Goal: Task Accomplishment & Management: Use online tool/utility

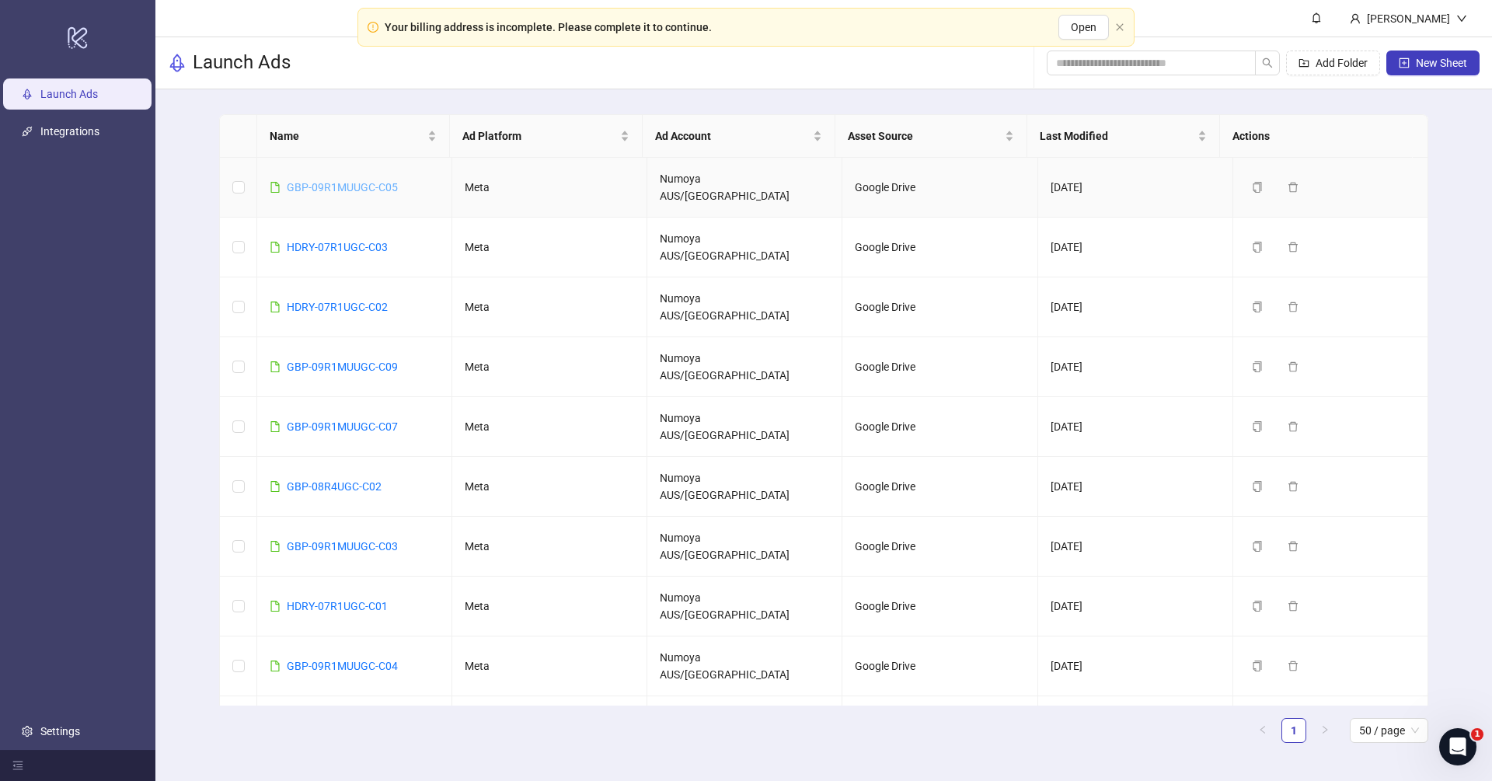
click at [368, 181] on link "GBP-09R1MUUGC-C05" at bounding box center [342, 187] width 111 height 12
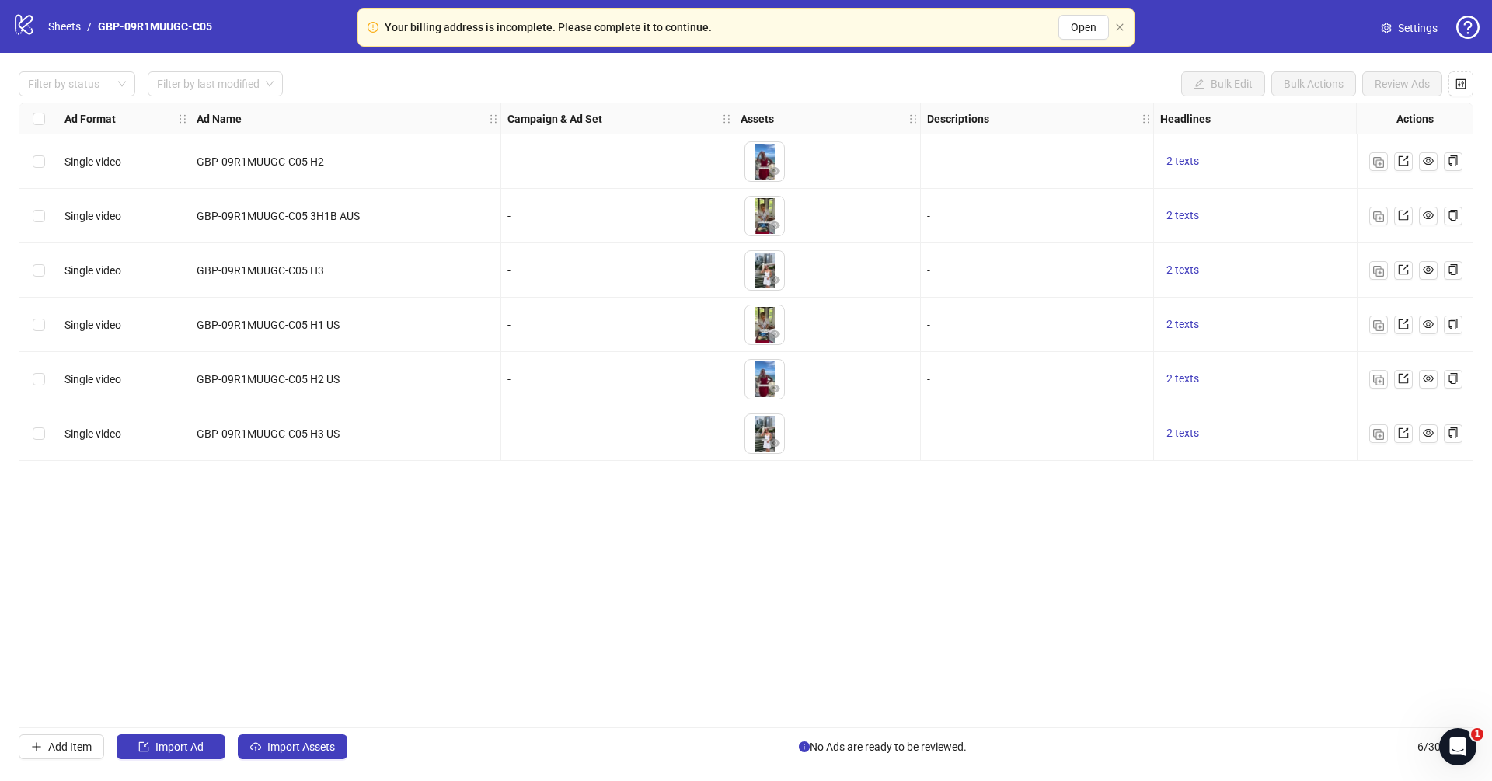
click at [238, 39] on div "logo/logo-mobile Sheets / GBP-09R1MUUGC-C05 Settings" at bounding box center [745, 26] width 1467 height 28
drag, startPoint x: 110, startPoint y: 29, endPoint x: 87, endPoint y: 28, distance: 23.3
click at [87, 28] on div "logo/logo-mobile Sheets / GBP-09R1MUUGC-C05 Settings" at bounding box center [745, 26] width 1467 height 28
click at [210, 35] on div "logo/logo-mobile Sheets / GBP-09R1MUUGC-C05" at bounding box center [115, 26] width 206 height 28
drag, startPoint x: 210, startPoint y: 26, endPoint x: 99, endPoint y: 23, distance: 111.2
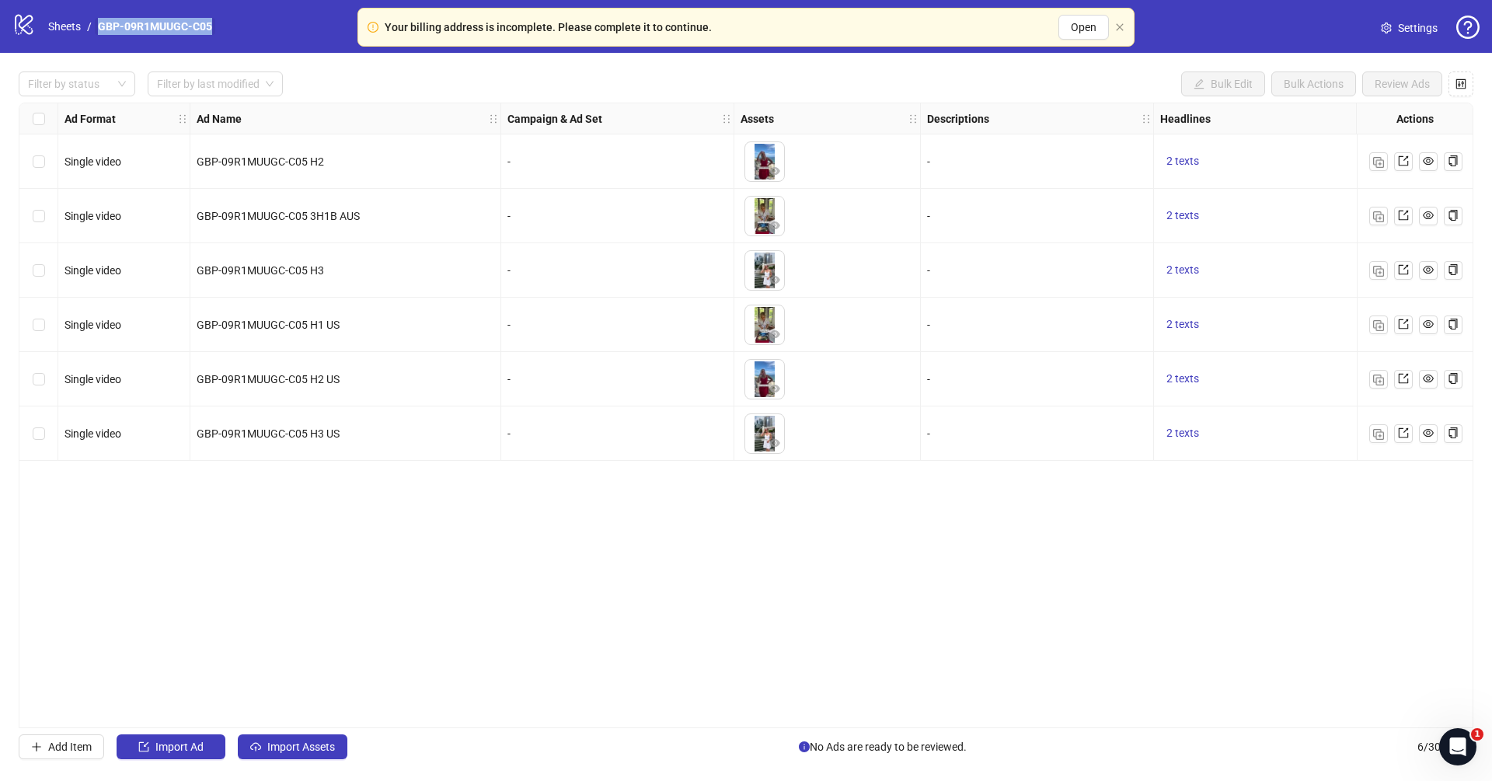
click at [99, 23] on div "logo/logo-mobile Sheets / GBP-09R1MUUGC-C05 Settings" at bounding box center [745, 26] width 1467 height 28
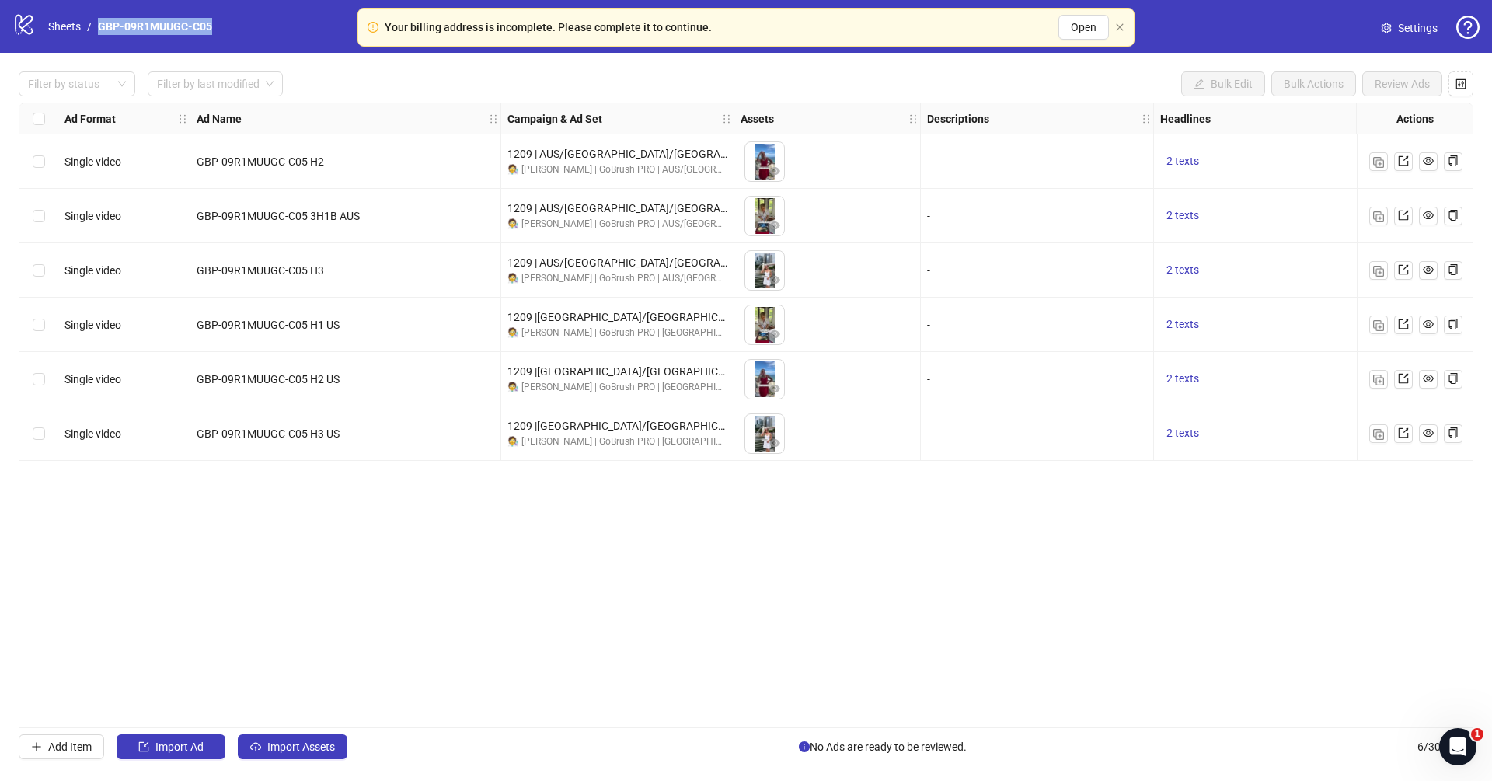
copy link "GBP-09R1MUUGC-C05"
click at [638, 511] on div "Ad Format Ad Name Campaign & Ad Set Assets Descriptions Headlines Primary Texts…" at bounding box center [746, 416] width 1455 height 626
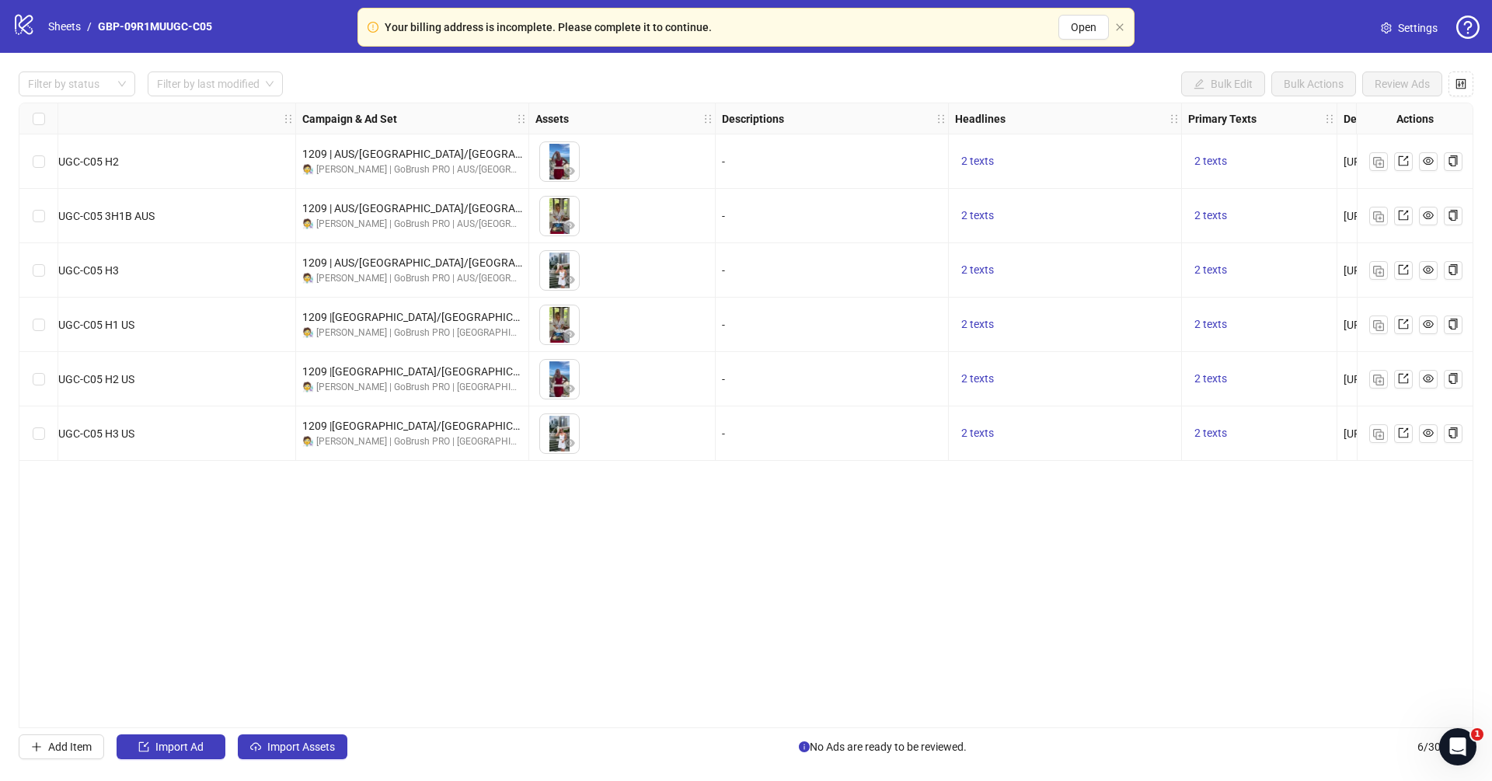
scroll to position [0, 88]
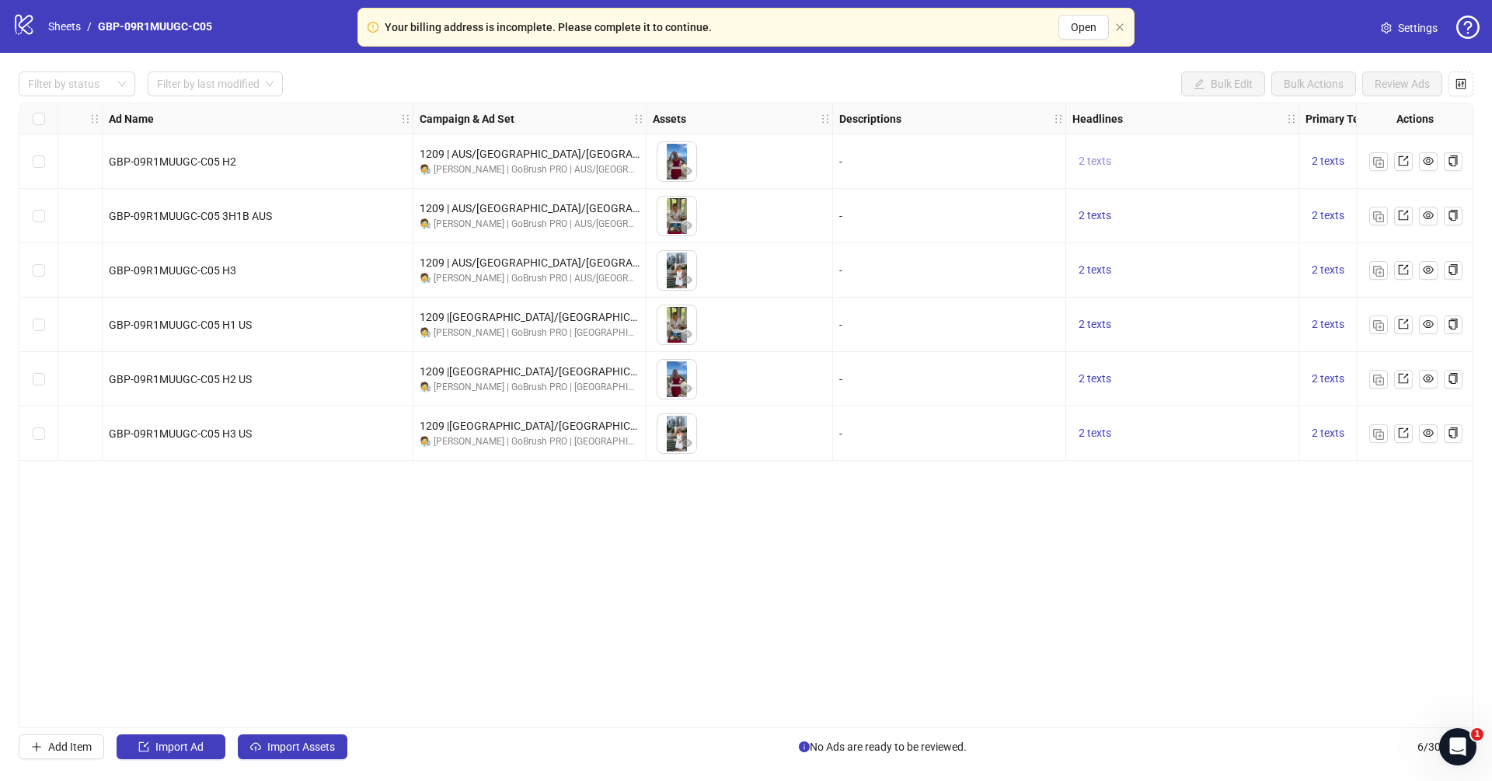
click at [1098, 158] on span "2 texts" at bounding box center [1095, 161] width 33 height 12
click at [1243, 146] on icon "caret-right" at bounding box center [1336, 149] width 11 height 11
click at [1243, 261] on div "2 texts" at bounding box center [1182, 270] width 220 height 19
click at [1243, 360] on div "2 texts" at bounding box center [1376, 379] width 155 height 54
click at [1243, 375] on span "2 texts" at bounding box center [1328, 378] width 33 height 12
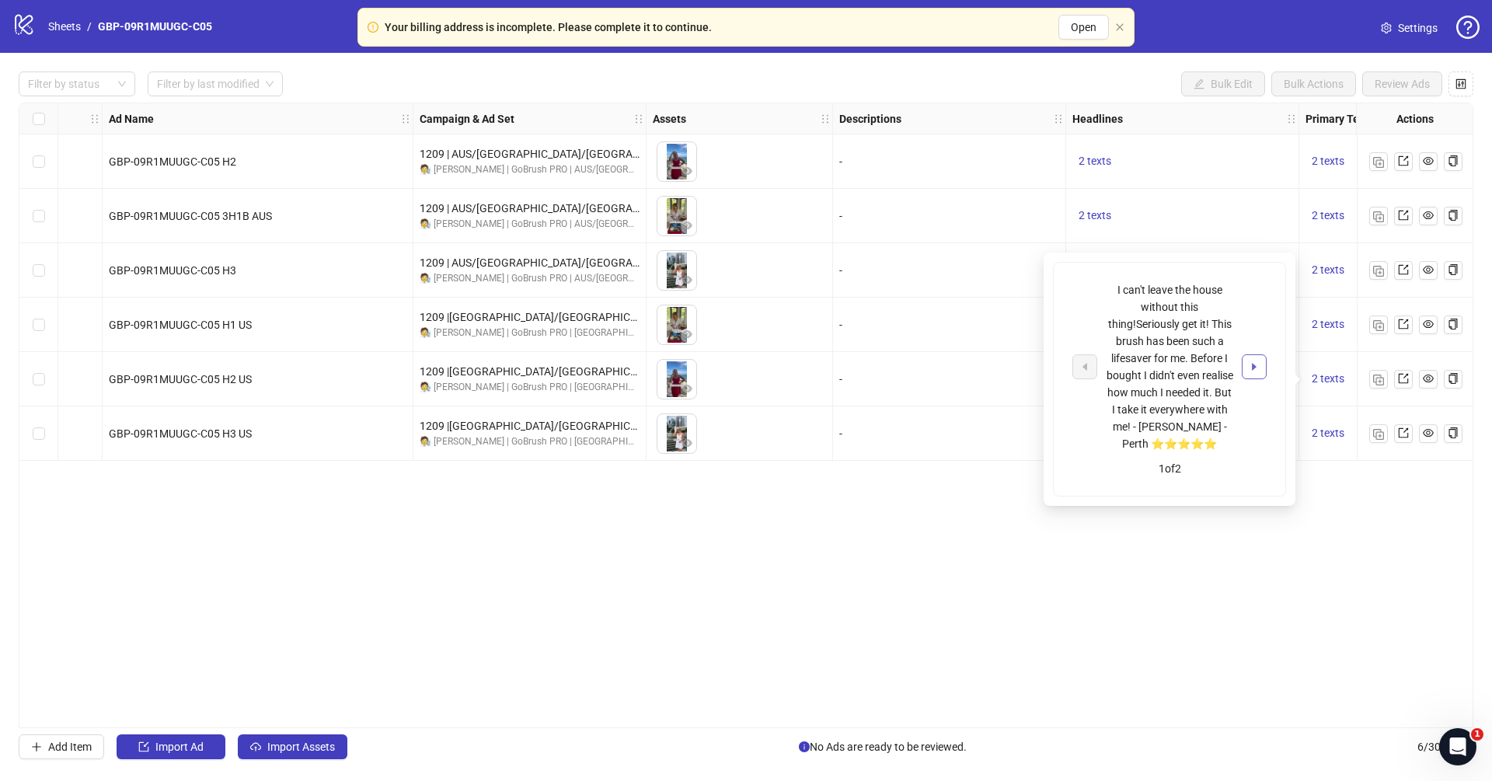
click at [1243, 364] on icon "caret-right" at bounding box center [1254, 367] width 5 height 8
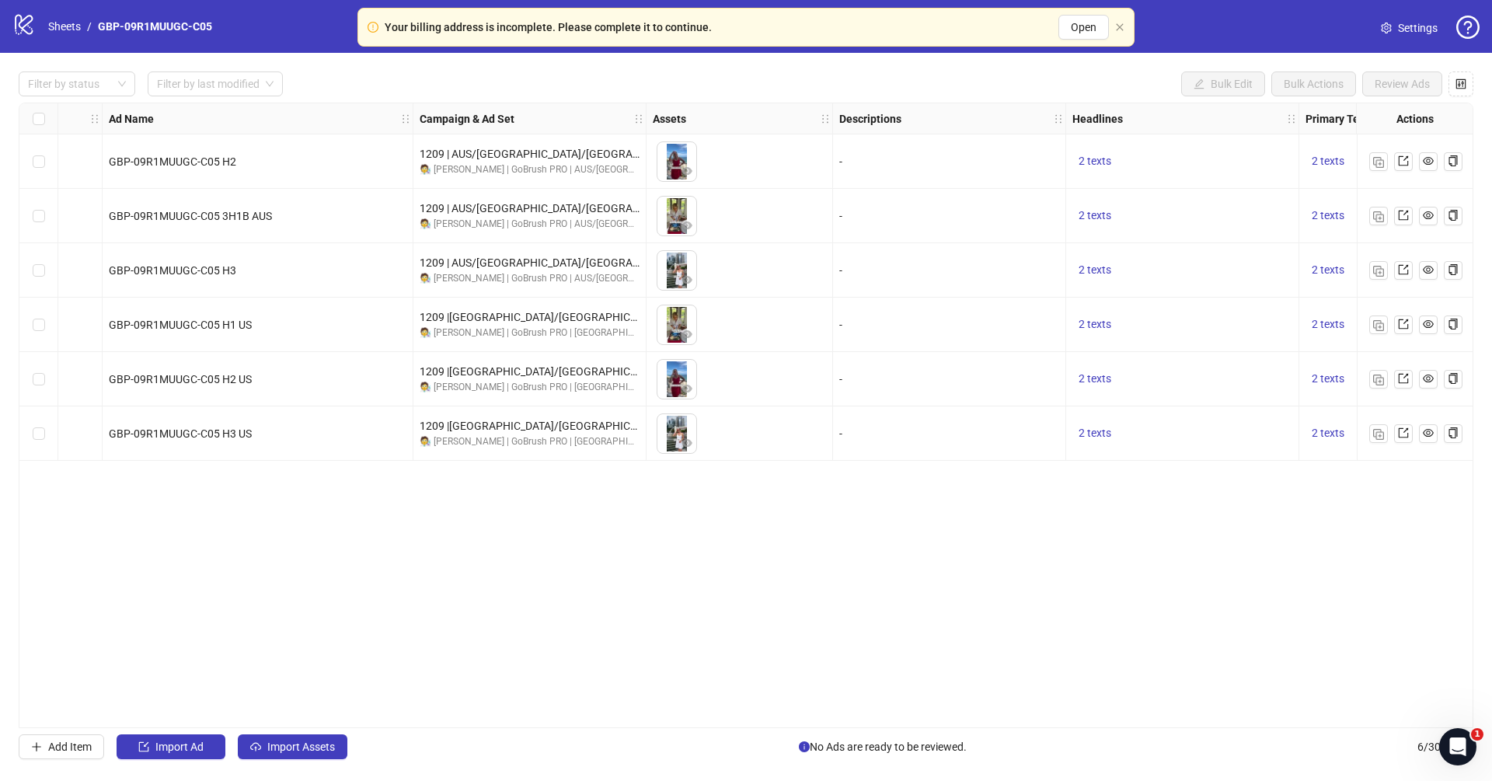
click at [1100, 621] on div "Ad Format Ad Name Campaign & Ad Set Assets Descriptions Headlines Primary Texts…" at bounding box center [746, 416] width 1455 height 626
click at [1243, 154] on button "2 texts" at bounding box center [1328, 161] width 45 height 19
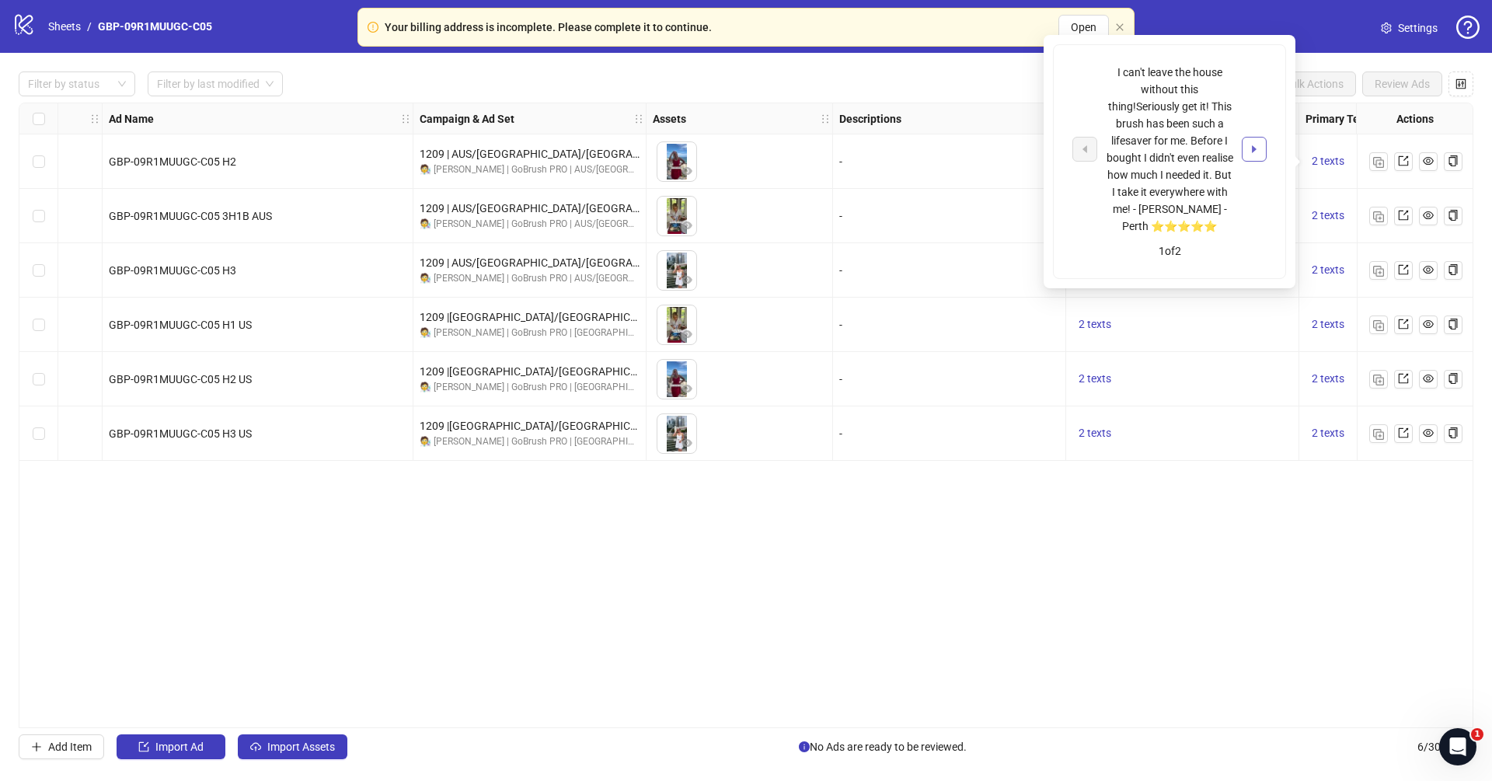
click at [1243, 148] on icon "caret-right" at bounding box center [1254, 149] width 5 height 8
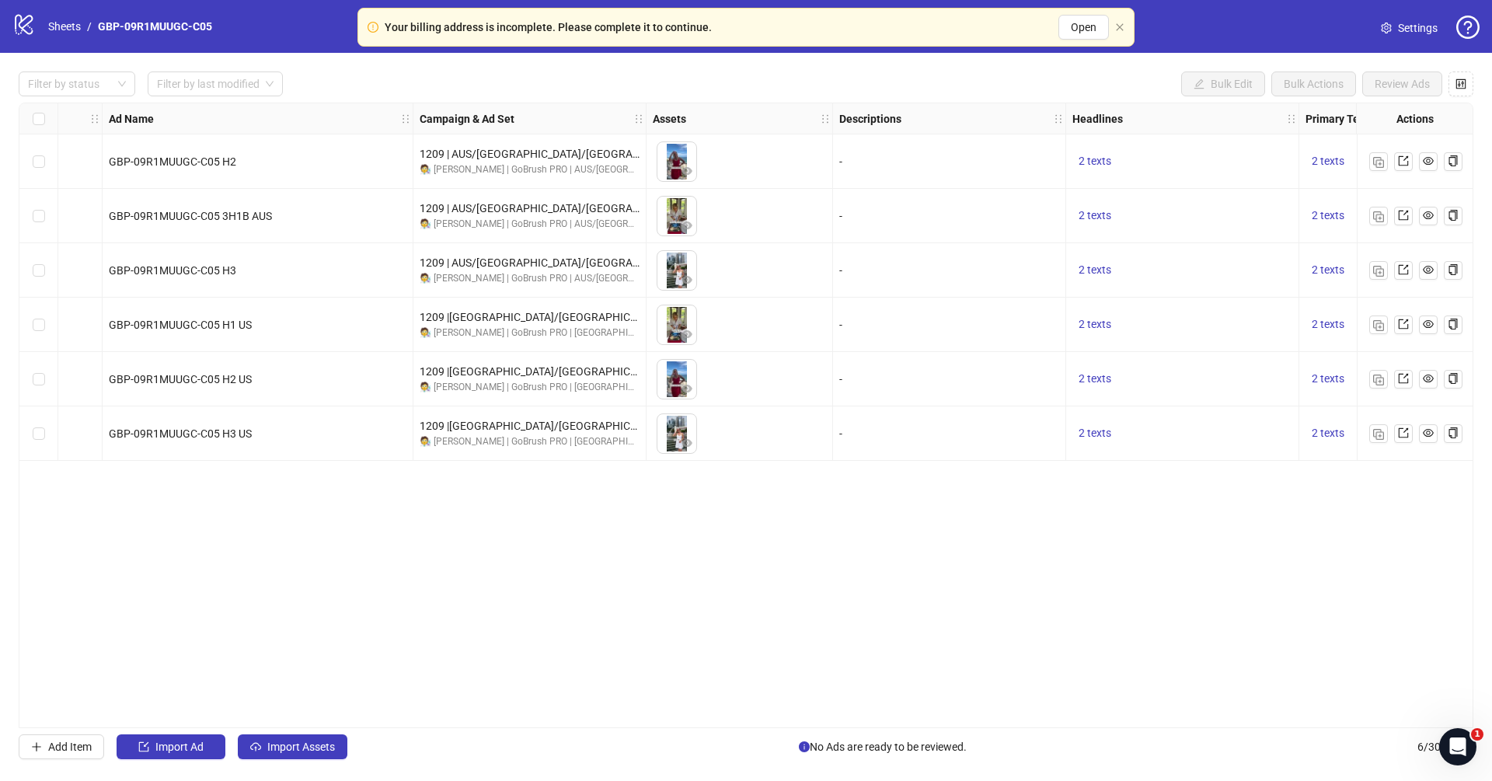
click at [1215, 417] on div "2 texts" at bounding box center [1182, 433] width 233 height 54
click at [1096, 432] on span "2 texts" at bounding box center [1095, 433] width 33 height 12
click at [1243, 420] on button "button" at bounding box center [1336, 421] width 25 height 25
click at [1058, 614] on div "Ad Format Ad Name Campaign & Ad Set Assets Descriptions Headlines Primary Texts…" at bounding box center [746, 416] width 1455 height 626
click at [678, 212] on img at bounding box center [676, 216] width 39 height 39
